Goal: Task Accomplishment & Management: Manage account settings

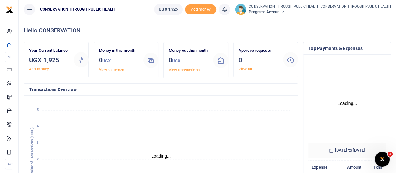
click at [282, 13] on span "Programs Account" at bounding box center [320, 12] width 142 height 6
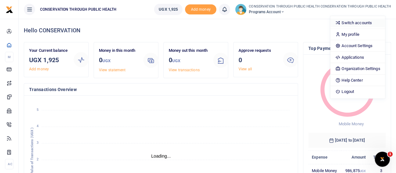
scroll to position [88, 73]
click at [351, 22] on link "Switch accounts" at bounding box center [358, 22] width 55 height 9
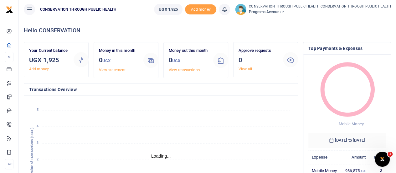
scroll to position [5, 5]
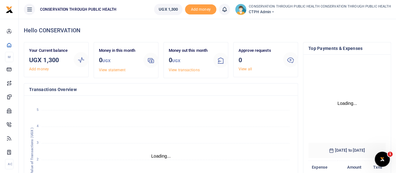
click at [275, 10] on icon at bounding box center [273, 12] width 4 height 4
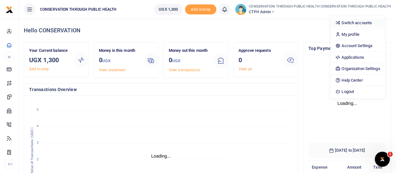
click at [357, 25] on link "Switch accounts" at bounding box center [358, 22] width 55 height 9
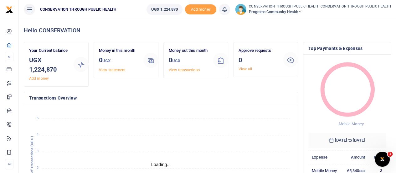
scroll to position [157, 0]
